Goal: Task Accomplishment & Management: Use online tool/utility

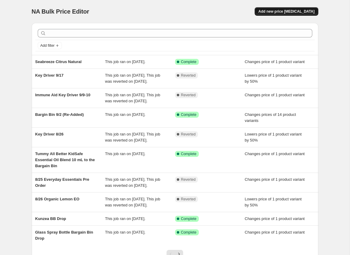
click at [282, 13] on span "Add new price [MEDICAL_DATA]" at bounding box center [287, 11] width 56 height 5
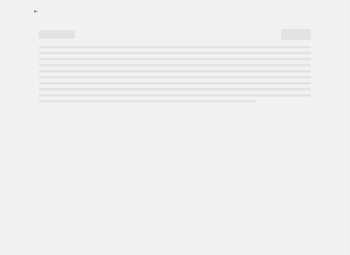
select select "percentage"
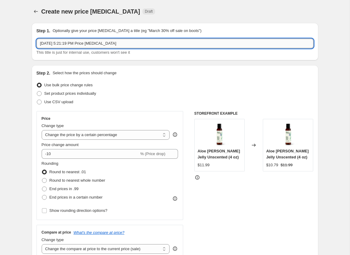
click at [119, 43] on input "Sep 25, 2025, 5:21:19 PM Price change job" at bounding box center [175, 44] width 277 height 10
type input "Existing Bundles (9/25) - Always Active"
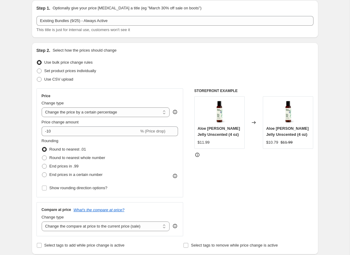
scroll to position [23, 0]
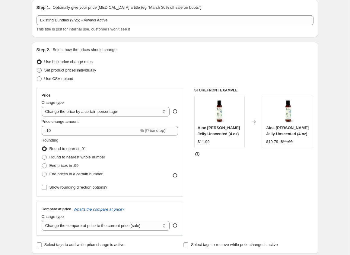
click at [86, 69] on span "Set product prices individually" at bounding box center [70, 70] width 52 height 5
click at [37, 68] on input "Set product prices individually" at bounding box center [37, 68] width 0 height 0
radio input "true"
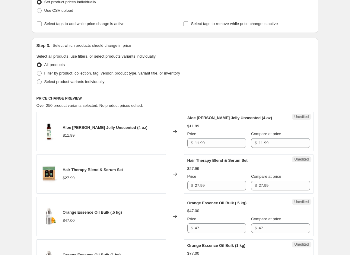
scroll to position [109, 0]
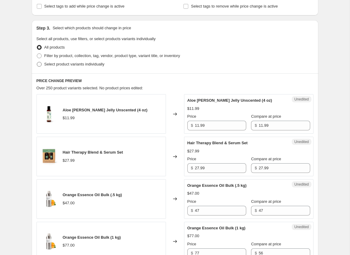
click at [92, 66] on span "Select product variants individually" at bounding box center [74, 64] width 60 height 5
click at [37, 62] on input "Select product variants individually" at bounding box center [37, 62] width 0 height 0
radio input "true"
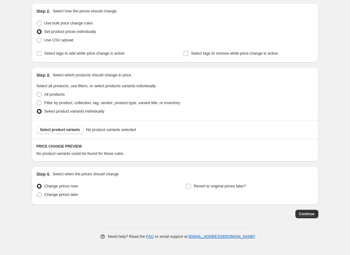
scroll to position [61, 0]
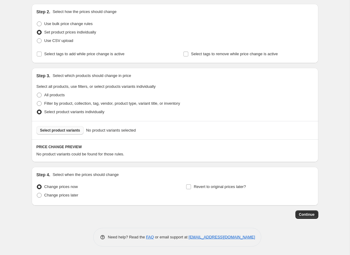
click at [59, 130] on span "Select product variants" at bounding box center [60, 130] width 40 height 5
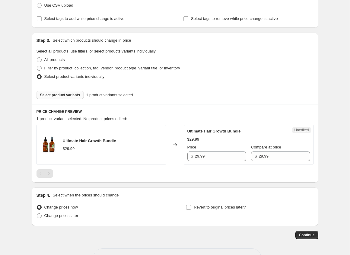
scroll to position [97, 0]
click at [266, 154] on input "29.99" at bounding box center [284, 156] width 51 height 10
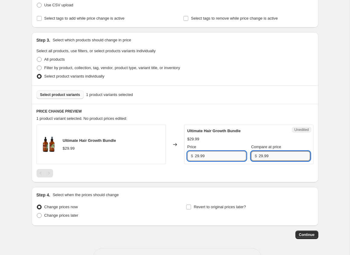
click at [212, 154] on input "29.99" at bounding box center [220, 156] width 51 height 10
click at [161, 163] on div "Ultimate Hair Growth Bundle $29.99" at bounding box center [102, 145] width 130 height 40
click at [67, 95] on span "Select product variants" at bounding box center [60, 94] width 40 height 5
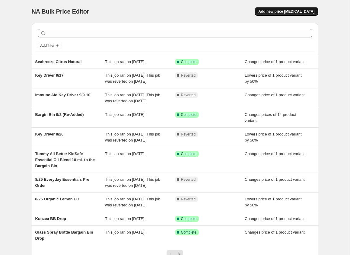
click at [284, 11] on span "Add new price [MEDICAL_DATA]" at bounding box center [287, 11] width 56 height 5
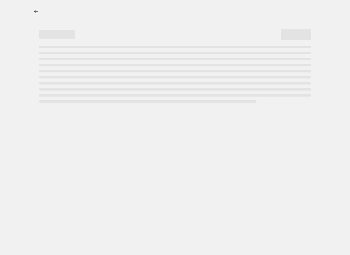
select select "percentage"
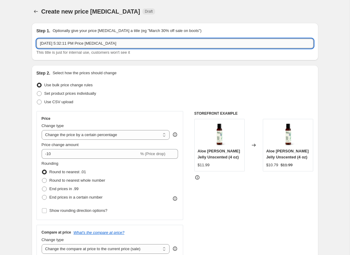
click at [129, 42] on input "[DATE] 5:32:11 PM Price [MEDICAL_DATA]" at bounding box center [175, 44] width 277 height 10
type input "Existing Bundles (9/25) - Always Active"
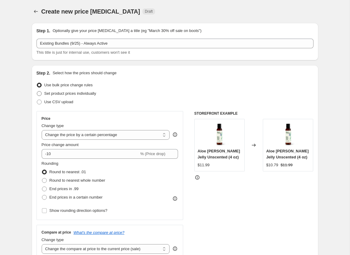
click at [86, 93] on span "Set product prices individually" at bounding box center [70, 93] width 52 height 5
click at [37, 92] on input "Set product prices individually" at bounding box center [37, 91] width 0 height 0
radio input "true"
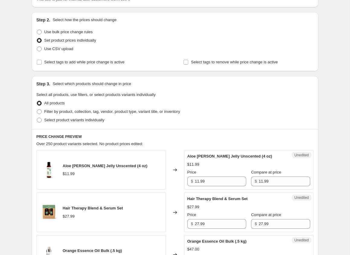
scroll to position [73, 0]
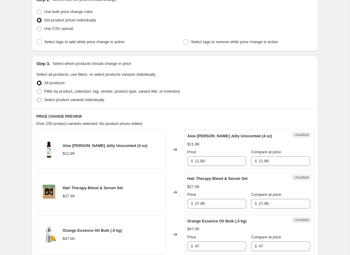
click at [84, 101] on span "Select product variants individually" at bounding box center [74, 100] width 60 height 5
click at [37, 98] on input "Select product variants individually" at bounding box center [37, 98] width 0 height 0
radio input "true"
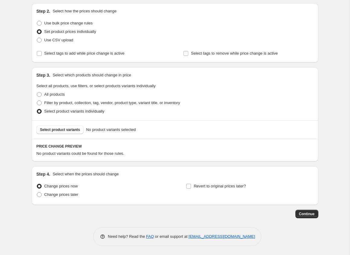
scroll to position [61, 0]
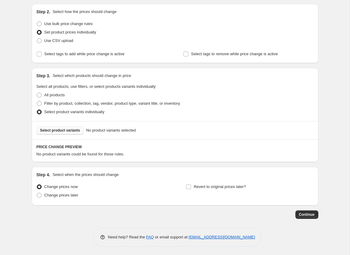
click at [74, 128] on button "Select product variants" at bounding box center [60, 130] width 47 height 8
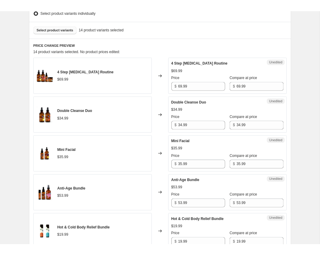
scroll to position [172, 0]
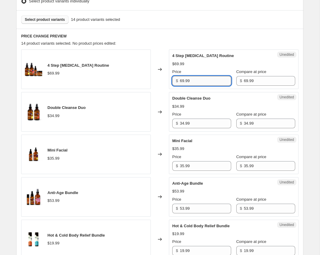
click at [185, 82] on input "69.99" at bounding box center [205, 81] width 51 height 10
click at [200, 124] on div "Double Cleanse Duo $34.99 Price $ 34.99 Compare at price $ 34.99" at bounding box center [233, 111] width 123 height 33
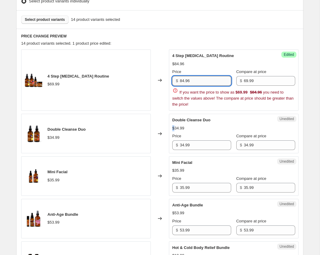
click at [193, 81] on input "84.96" at bounding box center [205, 81] width 51 height 10
type input "69.99"
click at [265, 80] on input "69.99" at bounding box center [269, 81] width 51 height 10
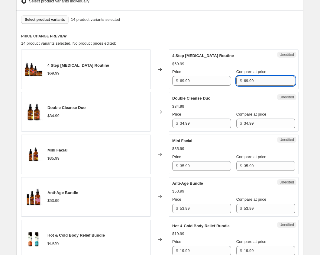
click at [265, 80] on input "69.99" at bounding box center [269, 81] width 51 height 10
type input "84.96"
click at [254, 123] on input "34.99" at bounding box center [269, 124] width 51 height 10
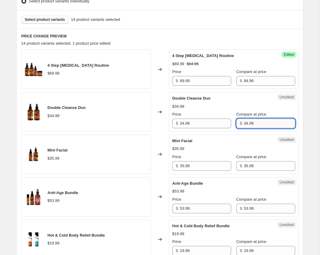
click at [254, 123] on input "34.99" at bounding box center [269, 124] width 51 height 10
type input "39.98"
click at [255, 163] on input "35.99" at bounding box center [269, 166] width 51 height 10
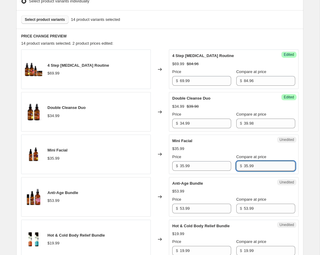
click at [255, 163] on input "35.99" at bounding box center [269, 166] width 51 height 10
type input "36.98"
click at [200, 164] on input "35.99" at bounding box center [205, 166] width 51 height 10
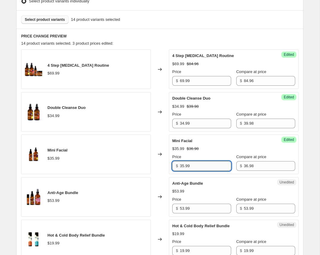
click at [200, 164] on input "35.99" at bounding box center [205, 166] width 51 height 10
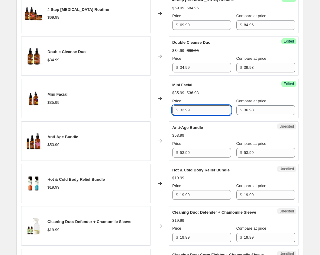
scroll to position [230, 0]
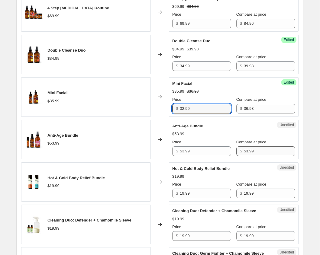
type input "32.99"
click at [250, 150] on input "53.99" at bounding box center [269, 152] width 51 height 10
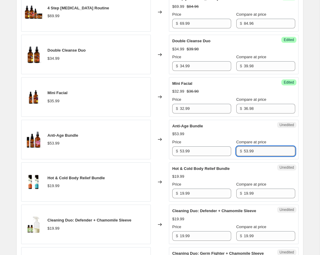
click at [250, 150] on input "53.99" at bounding box center [269, 152] width 51 height 10
type input "54.97"
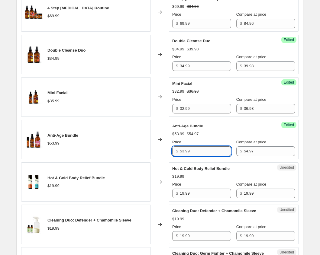
click at [198, 150] on input "53.99" at bounding box center [205, 152] width 51 height 10
click at [184, 150] on input "46.99" at bounding box center [205, 152] width 51 height 10
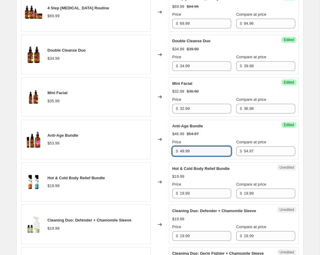
type input "49.99"
click at [157, 155] on div "Changed to" at bounding box center [160, 140] width 18 height 40
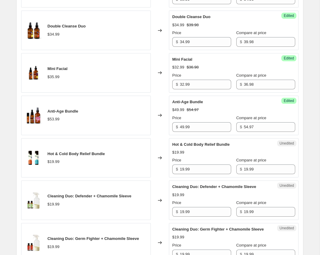
scroll to position [264, 0]
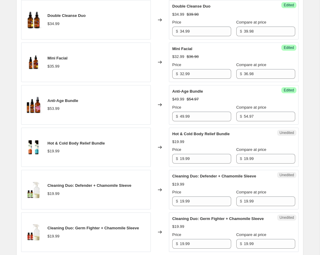
click at [161, 117] on div "Changed to" at bounding box center [160, 105] width 18 height 40
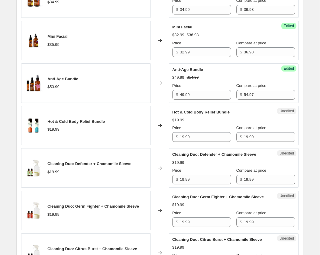
scroll to position [292, 0]
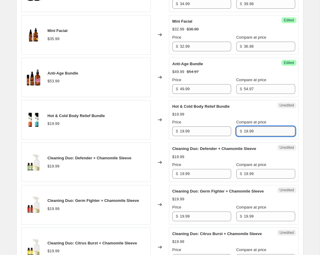
click at [257, 129] on input "19.99" at bounding box center [269, 132] width 51 height 10
type input "21.98"
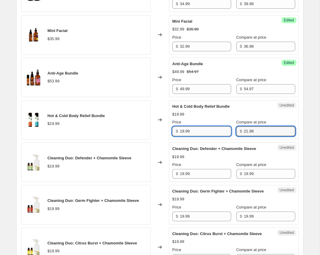
click at [203, 128] on input "19.99" at bounding box center [205, 132] width 51 height 10
type input "18.99"
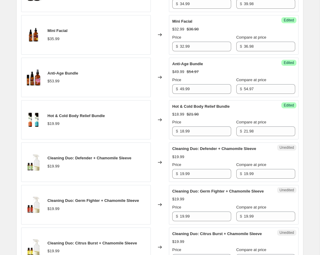
click at [216, 105] on span "Hot & Cold Body Relief Bundle" at bounding box center [200, 106] width 57 height 5
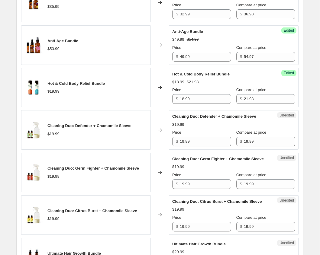
scroll to position [333, 0]
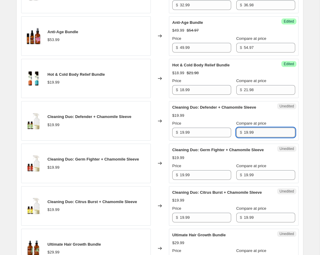
click at [253, 130] on input "19.99" at bounding box center [269, 133] width 51 height 10
type input "24.98"
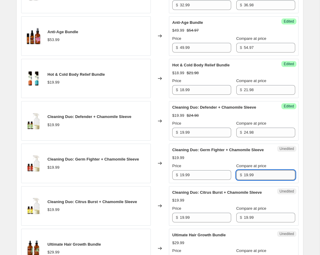
click at [256, 179] on input "19.99" at bounding box center [269, 175] width 51 height 10
paste input "24.98"
type input "24.98"
click at [250, 223] on input "19.99" at bounding box center [269, 218] width 51 height 10
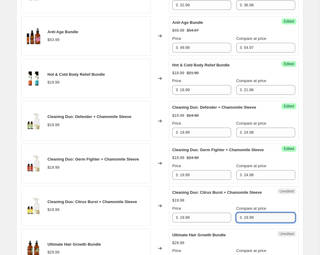
paste input "24.98"
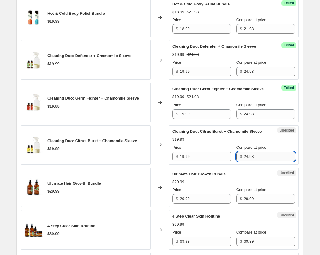
scroll to position [409, 0]
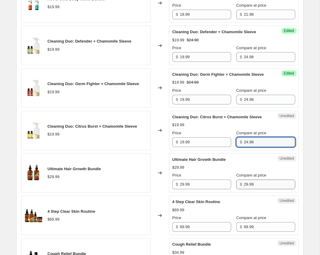
type input "24.98"
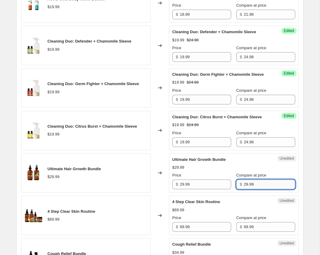
click at [250, 189] on input "29.99" at bounding box center [269, 185] width 51 height 10
type input "31.98"
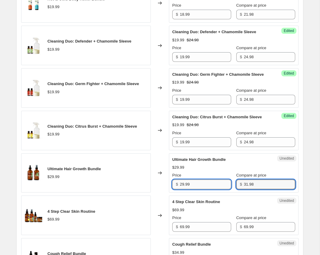
click at [184, 189] on input "29.99" at bounding box center [205, 185] width 51 height 10
type input "26.99"
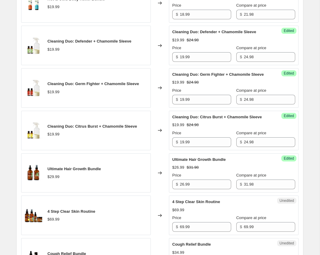
click at [217, 179] on div "Price" at bounding box center [201, 176] width 59 height 6
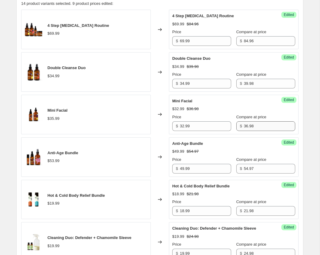
scroll to position [205, 0]
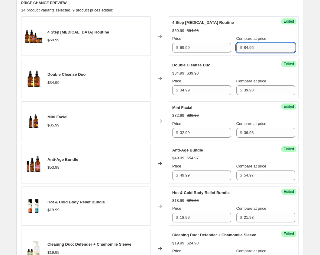
click at [247, 49] on input "84.96" at bounding box center [269, 48] width 51 height 10
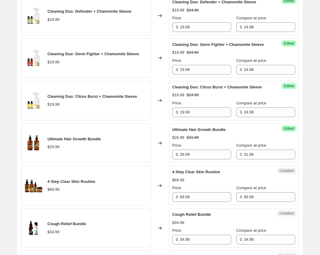
scroll to position [438, 0]
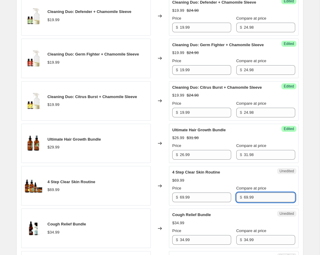
click at [245, 202] on input "69.99" at bounding box center [269, 198] width 51 height 10
paste input "84.96"
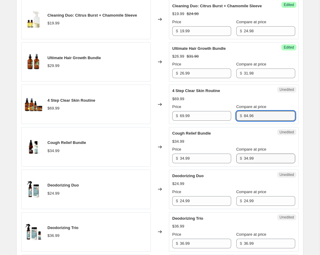
type input "84.96"
click at [251, 163] on input "34.99" at bounding box center [269, 159] width 51 height 10
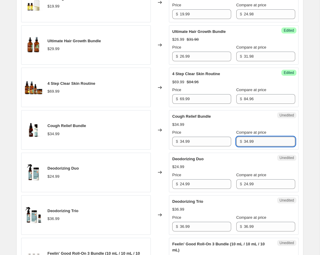
scroll to position [538, 0]
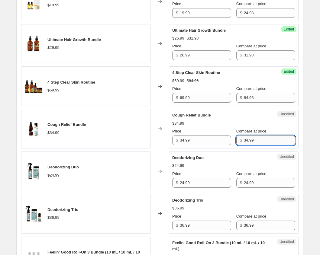
click at [244, 145] on input "34.99" at bounding box center [269, 141] width 51 height 10
type input "35.98"
click at [205, 145] on input "34.99" at bounding box center [205, 141] width 51 height 10
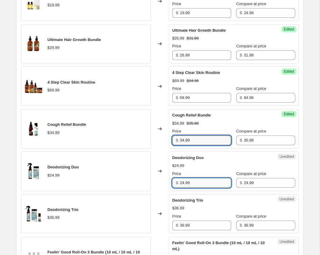
click at [202, 188] on input "24.99" at bounding box center [205, 183] width 51 height 10
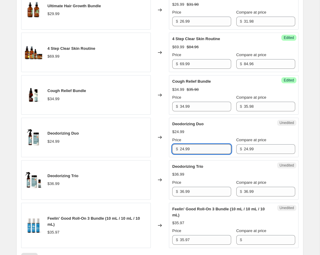
scroll to position [582, 0]
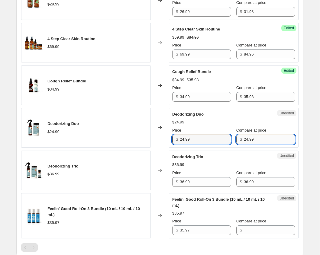
click at [257, 144] on input "24.99" at bounding box center [269, 140] width 51 height 10
click at [244, 144] on input "24.99" at bounding box center [269, 140] width 51 height 10
click at [255, 144] on input "28.99" at bounding box center [269, 140] width 51 height 10
type input "28.98"
click at [203, 144] on input "24.99" at bounding box center [205, 140] width 51 height 10
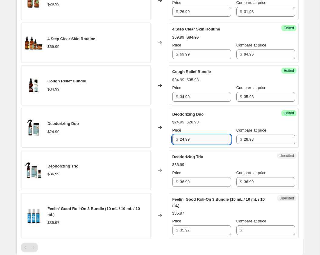
click at [184, 144] on input "24.99" at bounding box center [205, 140] width 51 height 10
type input "23.99"
click at [256, 187] on input "36.99" at bounding box center [269, 182] width 51 height 10
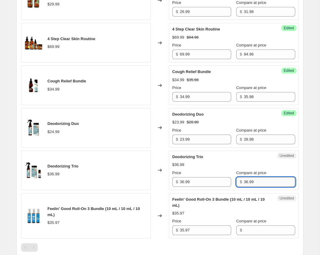
click at [256, 187] on input "36.99" at bounding box center [269, 182] width 51 height 10
type input "41.97"
click at [215, 178] on div "Deodorizing Trio $36.99 Price $ 36.99 Compare at price $ 41.97" at bounding box center [233, 170] width 123 height 33
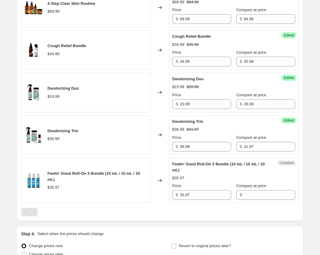
scroll to position [627, 0]
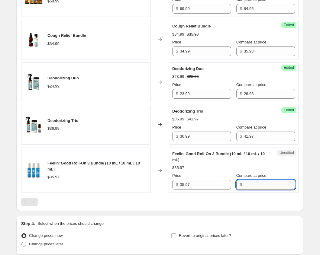
click at [244, 190] on input "Compare at price" at bounding box center [269, 185] width 51 height 10
type input "35.97"
click at [210, 190] on input "35.97" at bounding box center [205, 185] width 51 height 10
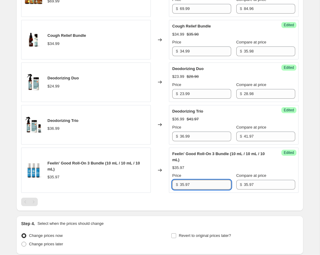
click at [183, 190] on input "35.97" at bounding box center [205, 185] width 51 height 10
type input "32.99"
click at [144, 193] on div "Feelin' Good Roll-On 3 Bundle (10 mL / 10 mL / 10 mL) $35.97" at bounding box center [86, 171] width 130 height 46
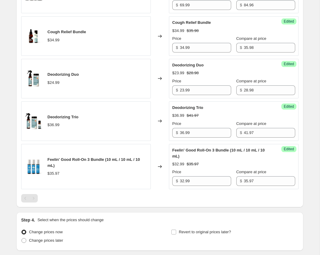
scroll to position [685, 0]
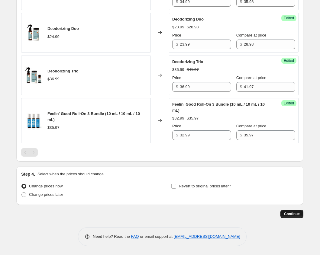
click at [292, 217] on button "Continue" at bounding box center [291, 214] width 23 height 8
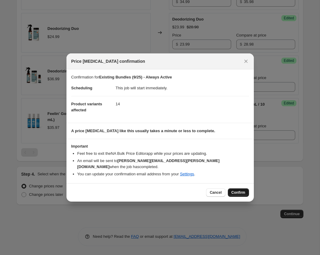
click at [237, 191] on span "Confirm" at bounding box center [238, 192] width 14 height 5
